Goal: Find contact information: Find contact information

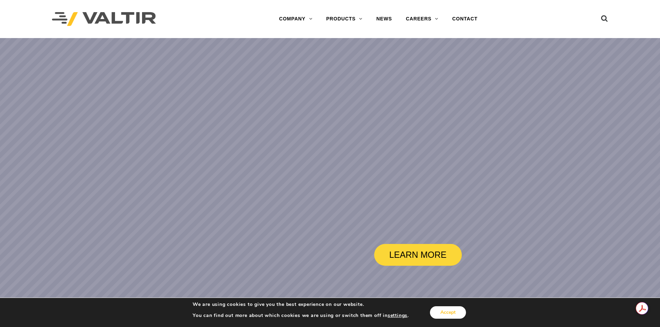
click at [453, 310] on button "Accept" at bounding box center [448, 313] width 36 height 12
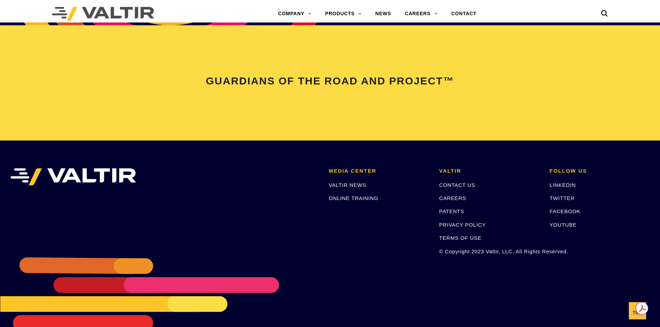
scroll to position [1455, 0]
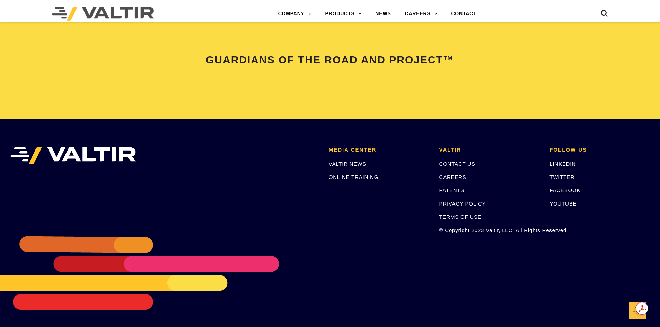
click at [460, 166] on link "CONTACT US" at bounding box center [457, 164] width 36 height 6
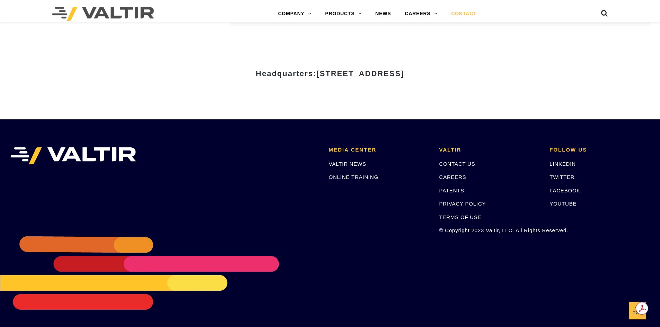
scroll to position [953, 0]
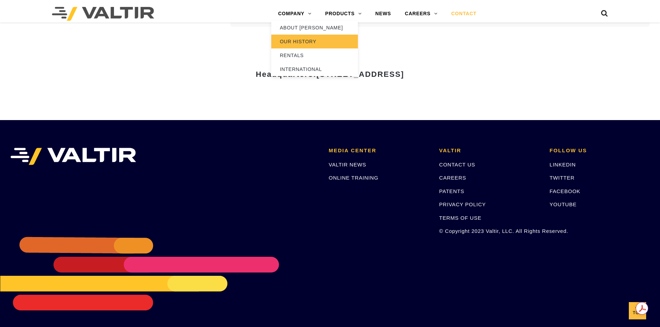
click at [300, 39] on link "OUR HISTORY" at bounding box center [314, 42] width 87 height 14
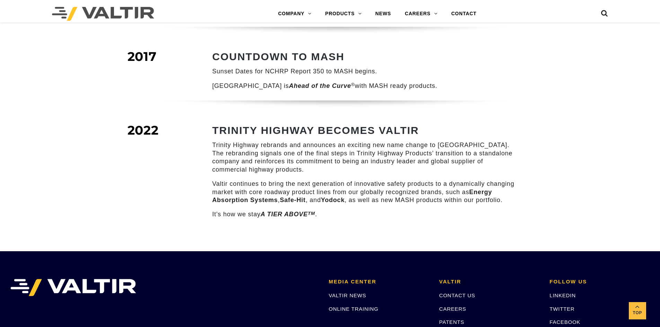
scroll to position [908, 0]
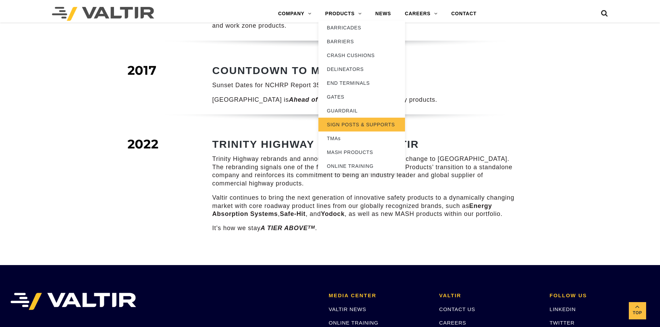
click at [342, 123] on link "SIGN POSTS & SUPPORTS" at bounding box center [361, 125] width 87 height 14
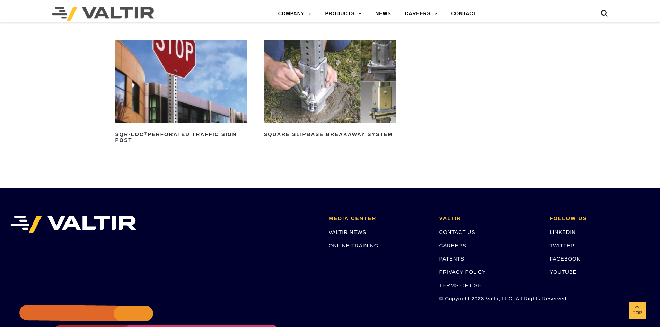
scroll to position [187, 0]
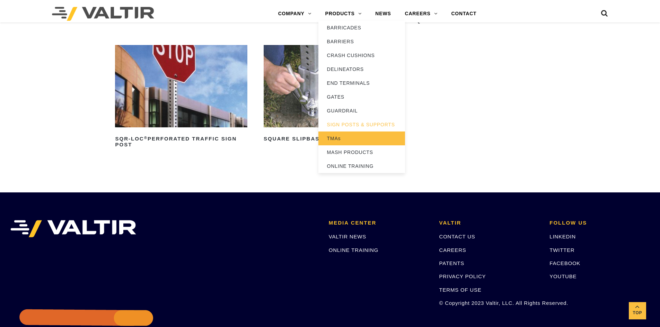
click at [338, 138] on link "TMAs" at bounding box center [361, 139] width 87 height 14
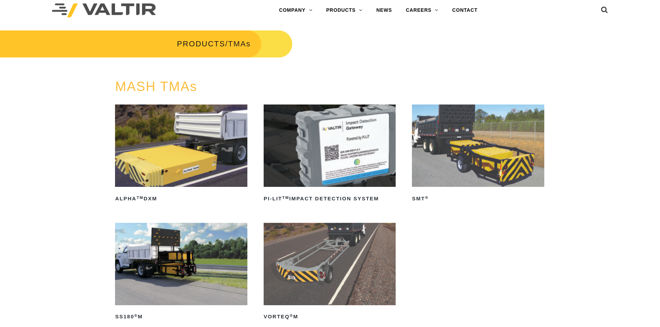
scroll to position [5, 0]
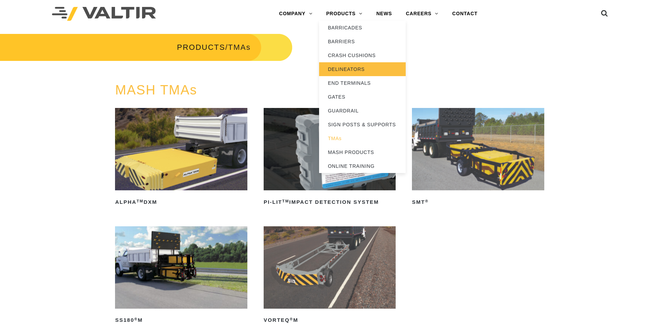
click at [348, 68] on link "DELINEATORS" at bounding box center [362, 69] width 87 height 14
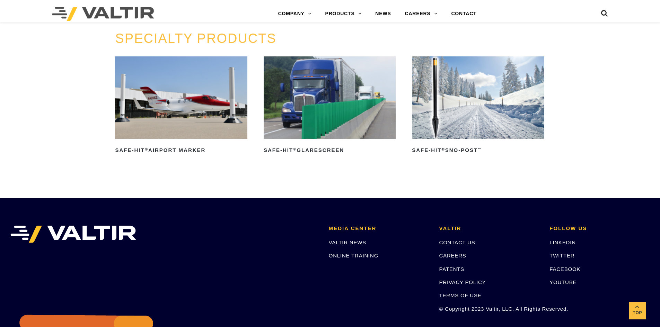
scroll to position [598, 0]
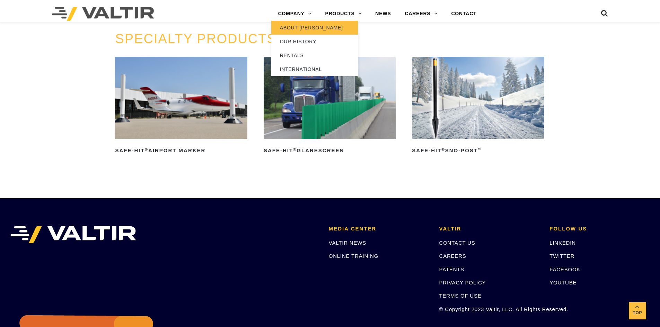
click at [306, 23] on link "ABOUT [PERSON_NAME]" at bounding box center [314, 28] width 87 height 14
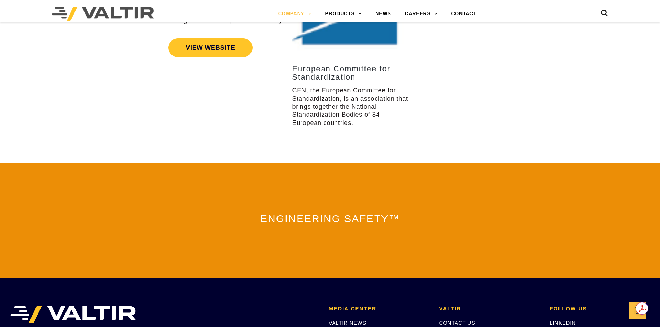
scroll to position [1523, 0]
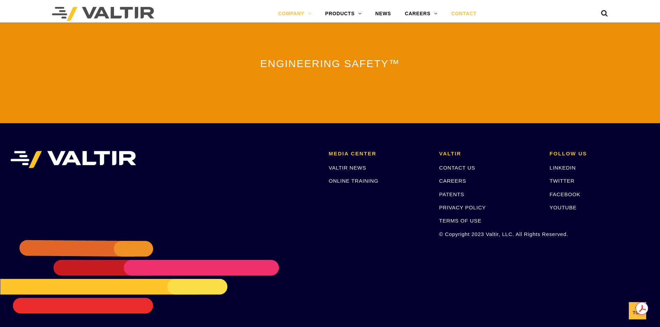
click at [466, 11] on link "CONTACT" at bounding box center [463, 14] width 39 height 14
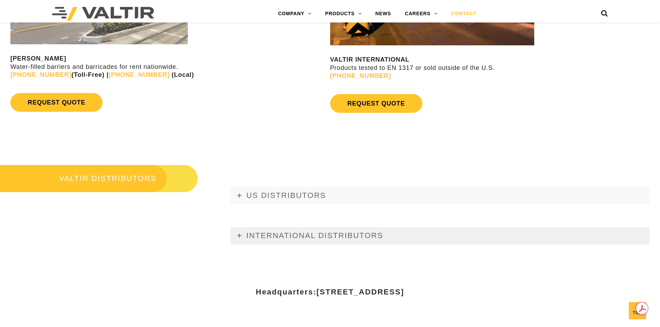
scroll to position [735, 0]
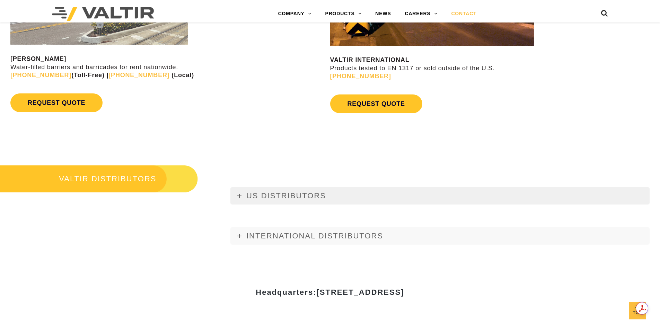
click at [239, 193] on link "US DISTRIBUTORS" at bounding box center [439, 195] width 419 height 17
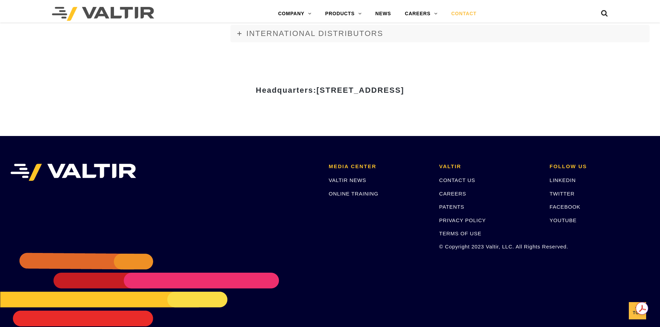
scroll to position [3038, 0]
click at [467, 178] on link "CONTACT US" at bounding box center [457, 181] width 36 height 6
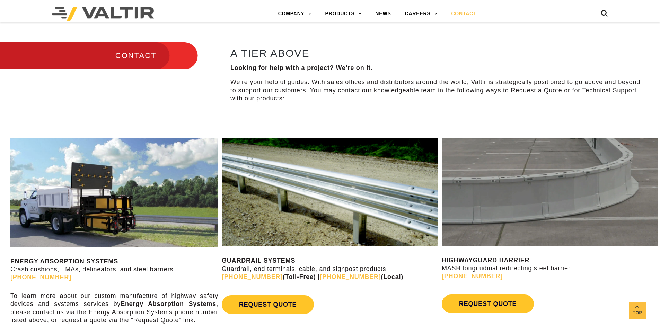
scroll to position [297, 0]
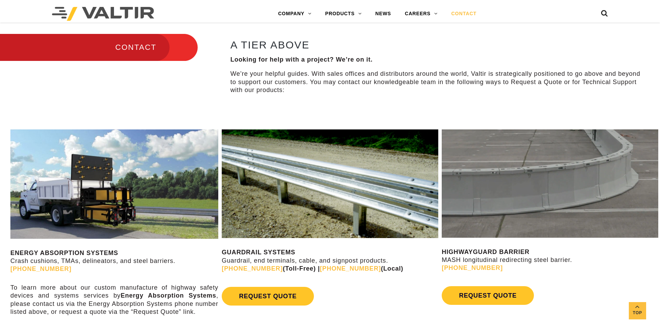
click at [149, 40] on h3 "CONTACT" at bounding box center [99, 47] width 198 height 29
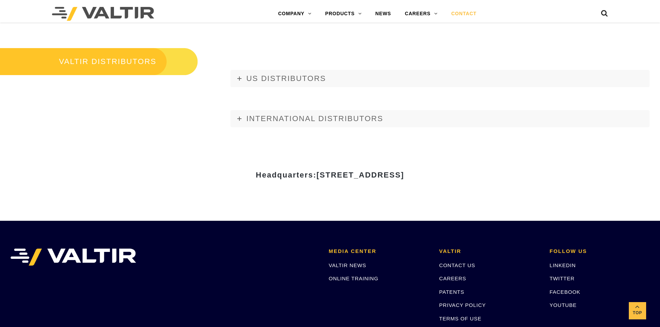
scroll to position [857, 0]
